Goal: Check status

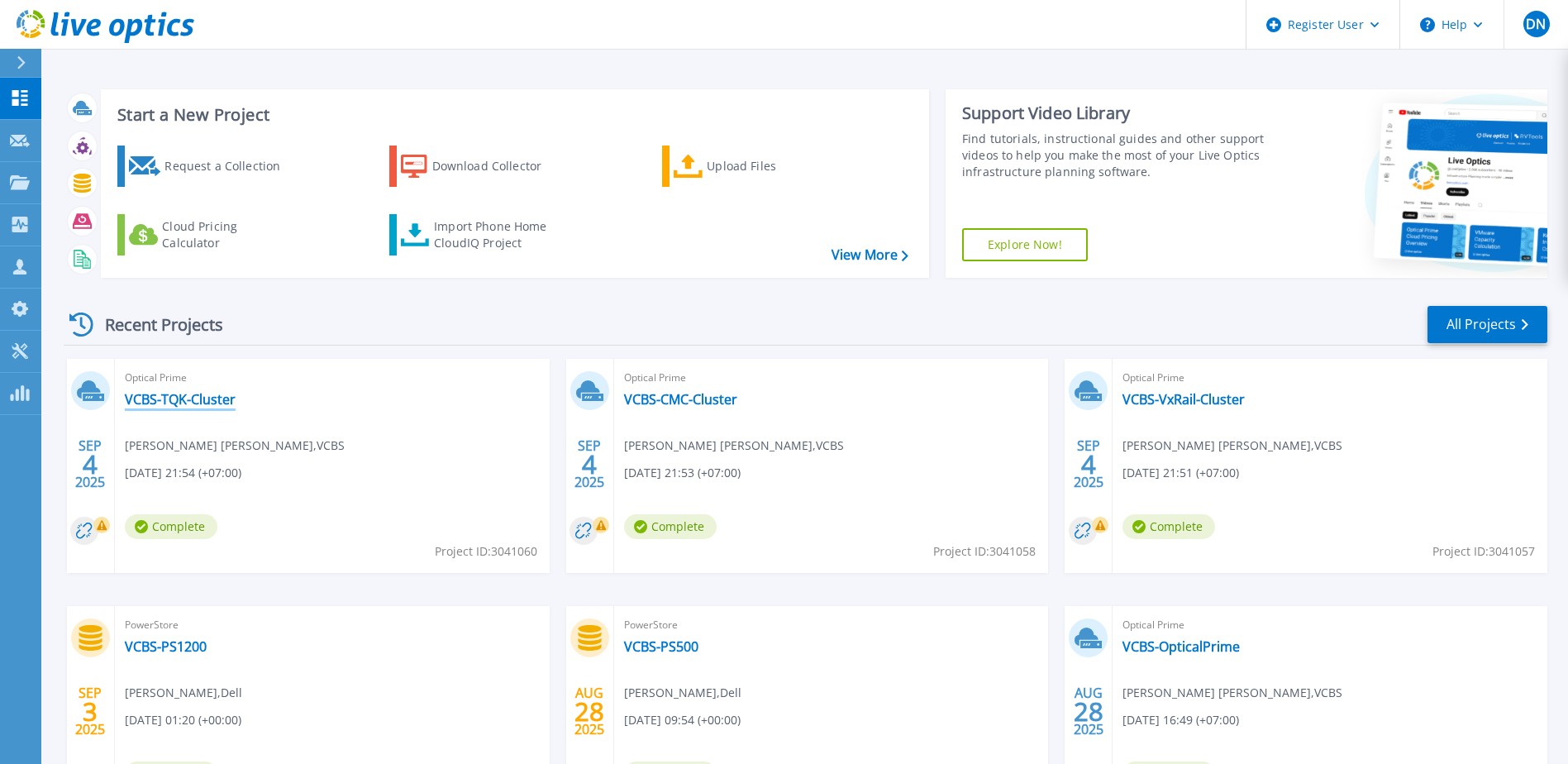
click at [212, 401] on link "VCBS-TQK-Cluster" at bounding box center [180, 399] width 111 height 17
click at [702, 402] on link "VCBS-CMC-Cluster" at bounding box center [681, 399] width 113 height 17
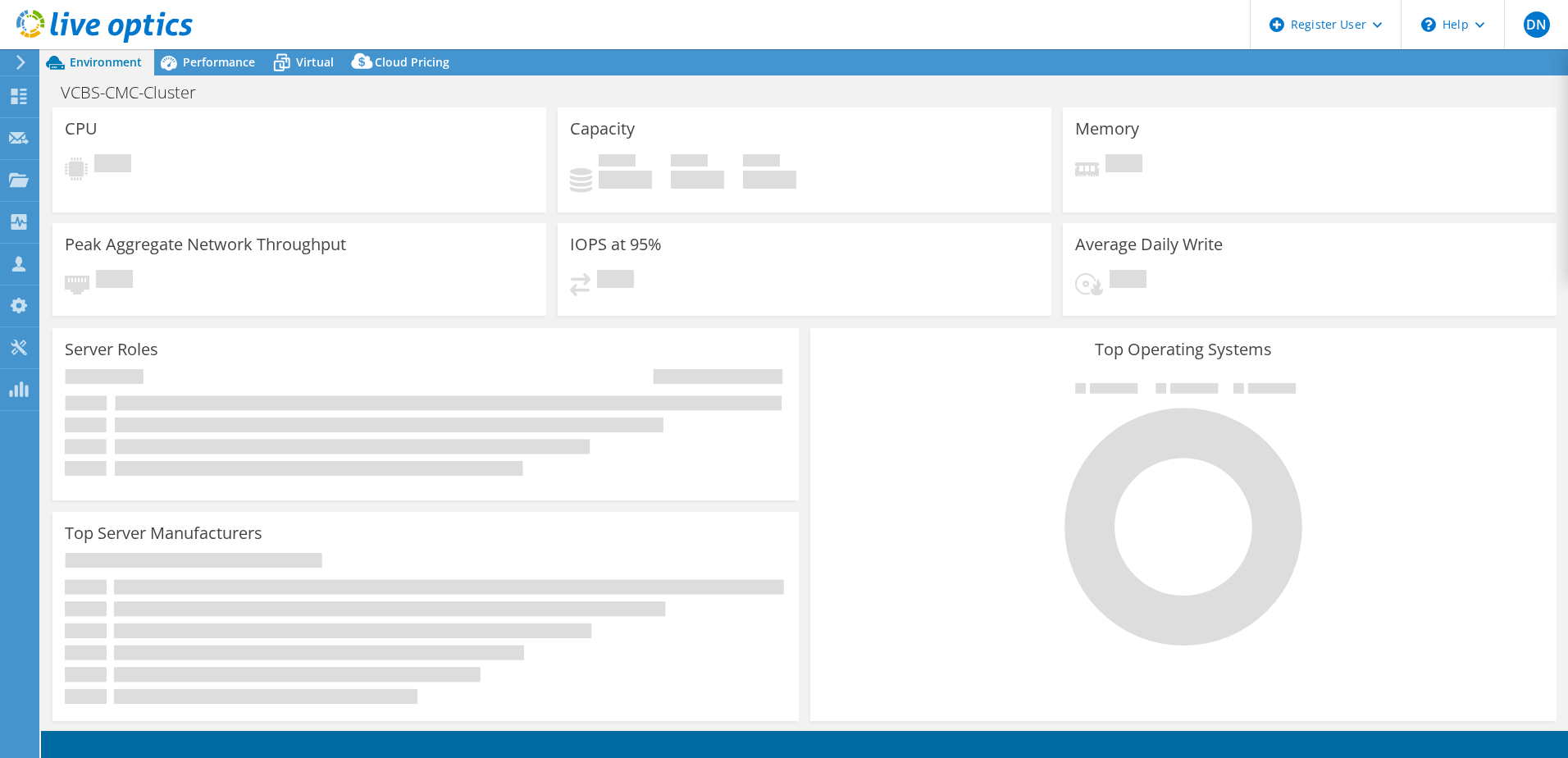
select select "[GEOGRAPHIC_DATA]"
select select "USD"
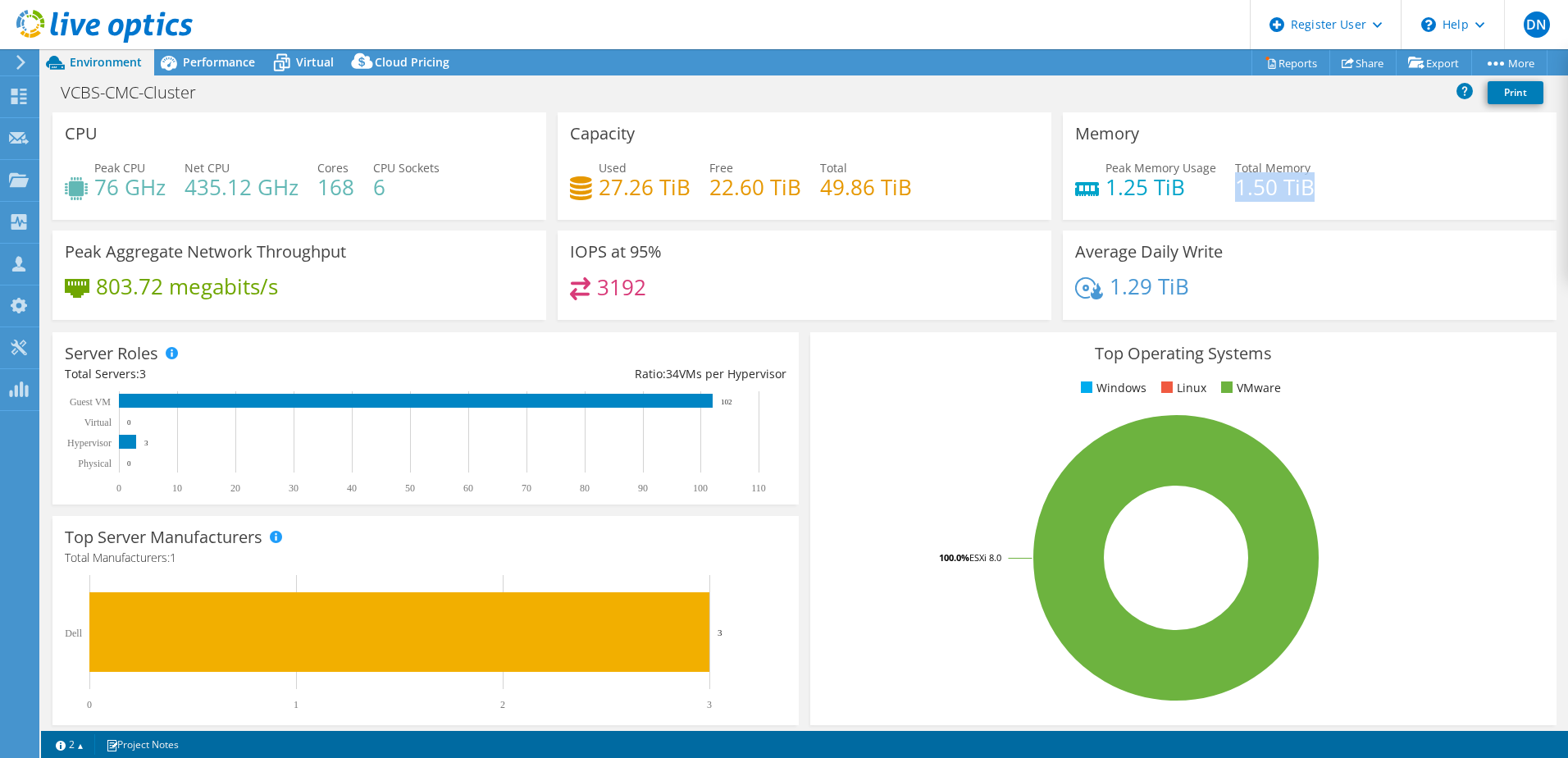
drag, startPoint x: 1230, startPoint y: 193, endPoint x: 1308, endPoint y: 187, distance: 78.2
click at [1308, 187] on div "Peak Memory Usage 1.25 TiB Total Memory 1.50 TiB" at bounding box center [1310, 186] width 469 height 54
drag, startPoint x: 1175, startPoint y: 181, endPoint x: 1097, endPoint y: 186, distance: 78.2
click at [1105, 186] on h4 "1.25 TiB" at bounding box center [1161, 187] width 111 height 18
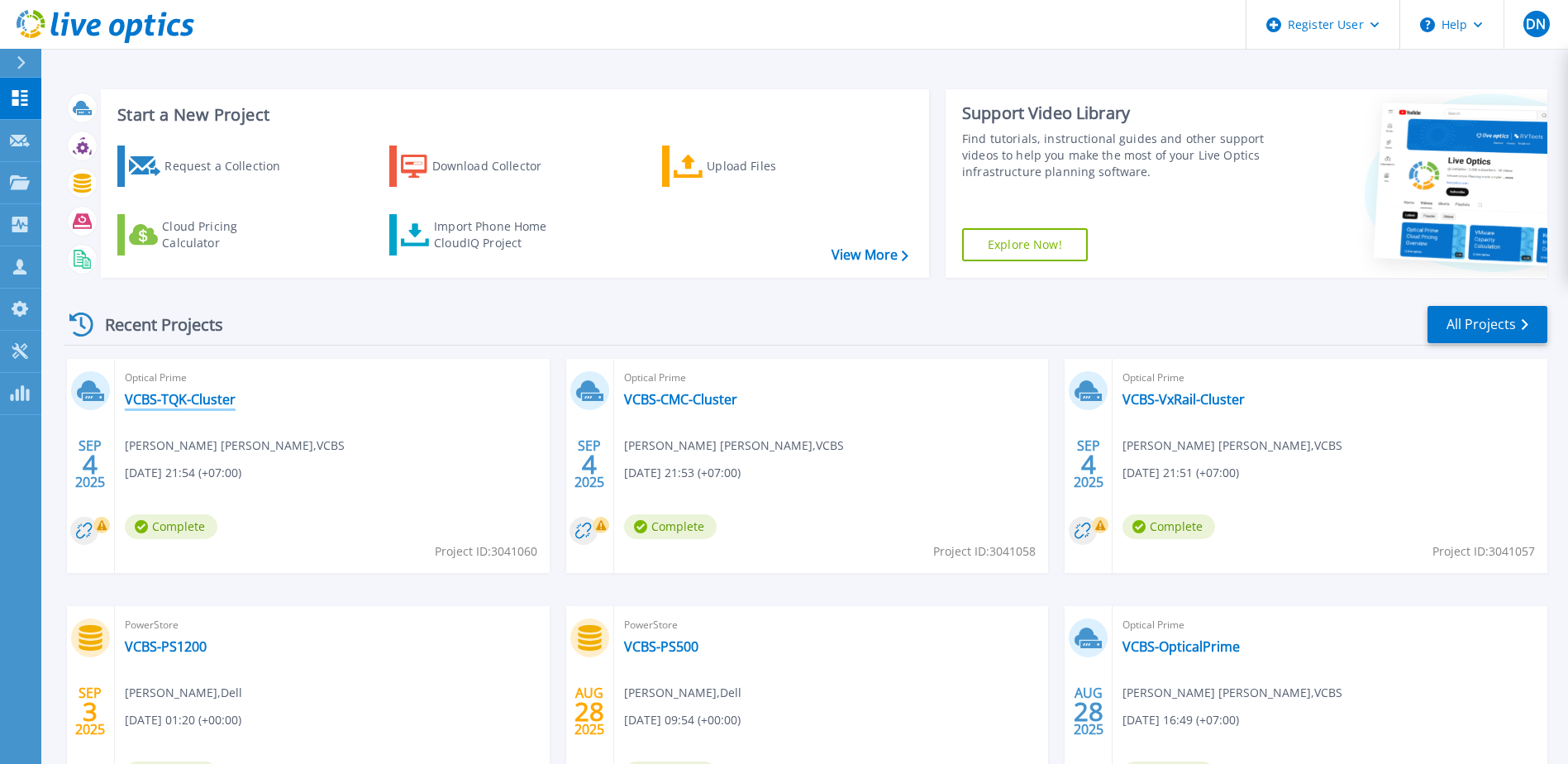
click at [206, 402] on link "VCBS-TQK-Cluster" at bounding box center [180, 399] width 111 height 17
